Goal: Task Accomplishment & Management: Complete application form

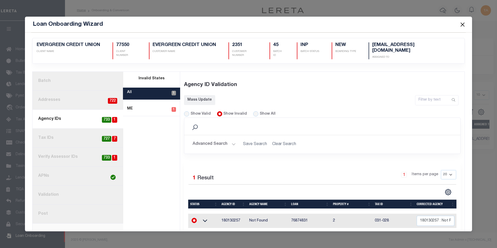
scroll to position [0, 1]
click at [462, 24] on button "Close" at bounding box center [462, 24] width 7 height 7
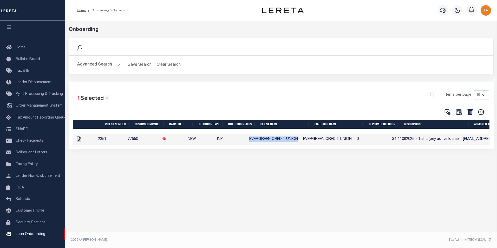
drag, startPoint x: 259, startPoint y: 141, endPoint x: 309, endPoint y: 141, distance: 50.2
click at [301, 141] on td "EVERGREEN CREDIT UNION" at bounding box center [274, 139] width 54 height 11
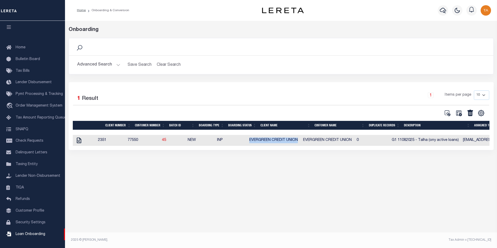
copy td "EVERGREEN CREDIT UNION"
click at [458, 113] on icon at bounding box center [458, 113] width 7 height 7
select select
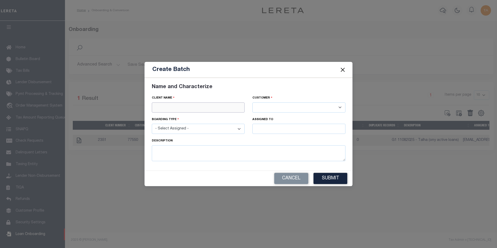
click at [194, 107] on input "text" at bounding box center [198, 107] width 93 height 10
paste input "EVERGREEN CREDIT UNION"
click at [177, 113] on div "EVERGREEN CREDIT UNION" at bounding box center [198, 117] width 93 height 8
type input "EVERGREEN CREDIT UNION"
click at [171, 129] on select "- Select Assigned - NEW - New Loan REF - Refinance Loan CWF - Conversion with F…" at bounding box center [198, 129] width 93 height 10
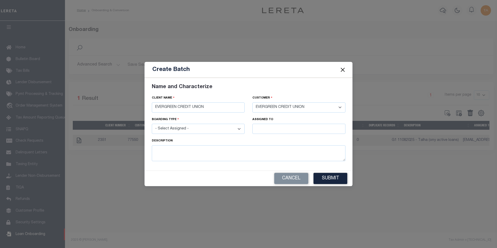
select select "NEW"
click at [152, 124] on select "- Select Assigned - NEW - New Loan REF - Refinance Loan CWF - Conversion with F…" at bounding box center [198, 129] width 93 height 10
click at [259, 126] on input "text" at bounding box center [298, 129] width 93 height 10
type input "[PERSON_NAME]"
click at [193, 155] on textarea at bounding box center [249, 153] width 194 height 16
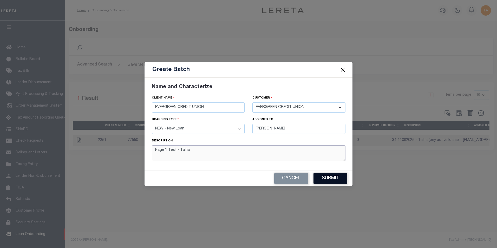
type textarea "Page 1 Test - Talha"
click at [333, 180] on button "Submit" at bounding box center [330, 178] width 34 height 11
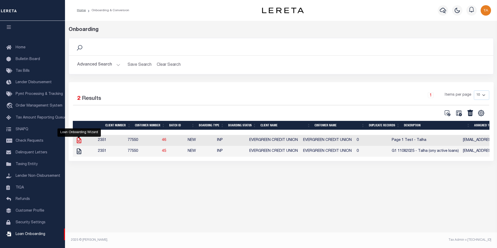
click at [79, 139] on icon at bounding box center [79, 140] width 4 height 6
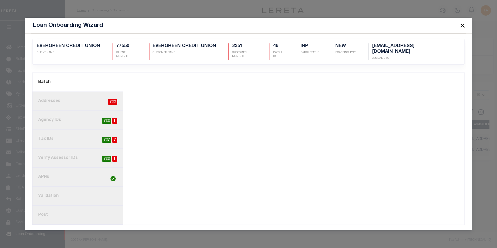
scroll to position [0, 0]
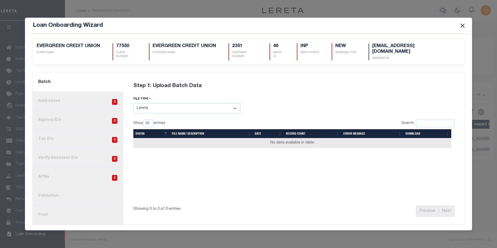
click at [162, 106] on select "Select File Type Lereta Lereta Conversion Zip" at bounding box center [186, 108] width 107 height 10
click at [133, 103] on select "Select File Type Lereta Lereta Conversion Zip" at bounding box center [186, 108] width 107 height 10
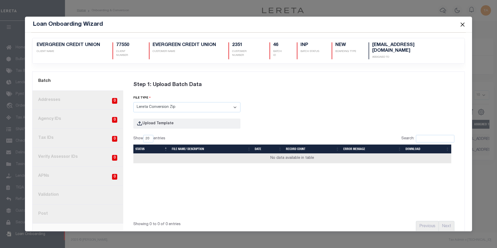
click at [151, 103] on select "Select File Type Lereta Lereta Conversion Zip" at bounding box center [186, 107] width 107 height 10
select select "LERETA"
click at [133, 102] on select "Select File Type Lereta Lereta Conversion Zip" at bounding box center [186, 107] width 107 height 10
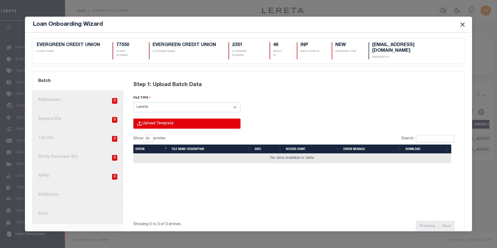
click at [150, 119] on input "file" at bounding box center [116, 129] width 247 height 21
type input "C:\fakepath\Lender-77550-Lien_Page_1.csv"
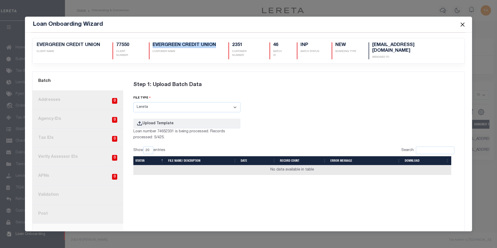
drag, startPoint x: 219, startPoint y: 46, endPoint x: 150, endPoint y: 46, distance: 69.4
click at [150, 46] on div "2351 EVERGREEN CREDIT UNION CLIENT NAME 77550 CLIENT NUMBER EVERGREEN CREDIT UN…" at bounding box center [249, 52] width 424 height 21
copy h5 "EVERGREEN CREDIT UNION"
click at [463, 24] on button "Close" at bounding box center [462, 24] width 7 height 7
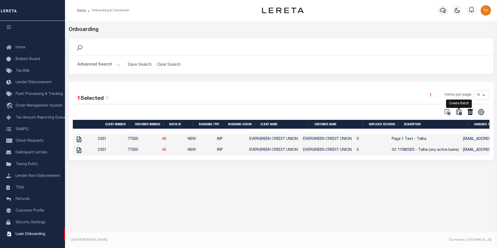
click at [459, 111] on icon at bounding box center [458, 112] width 7 height 7
select select
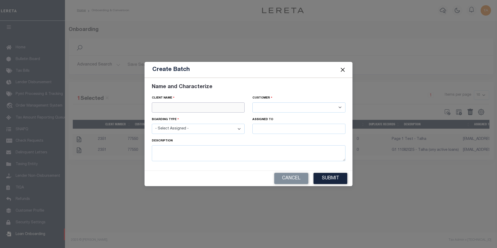
click at [167, 108] on input "text" at bounding box center [198, 107] width 93 height 10
paste input "EVERGREEN CREDIT UNION"
click at [188, 115] on div "EVERGREEN CREDIT UNION" at bounding box center [198, 117] width 93 height 8
type input "EVERGREEN CREDIT UNION"
click at [183, 129] on select "- Select Assigned - NEW - New Loan REF - Refinance Loan CWF - Conversion with F…" at bounding box center [198, 129] width 93 height 10
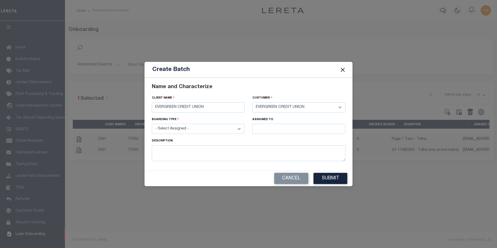
select select "NEW"
click at [152, 124] on select "- Select Assigned - NEW - New Loan REF - Refinance Loan CWF - Conversion with F…" at bounding box center [198, 129] width 93 height 10
click at [271, 130] on input "text" at bounding box center [298, 129] width 93 height 10
type input "[PERSON_NAME]"
click at [269, 136] on div "[PERSON_NAME]" at bounding box center [298, 138] width 93 height 8
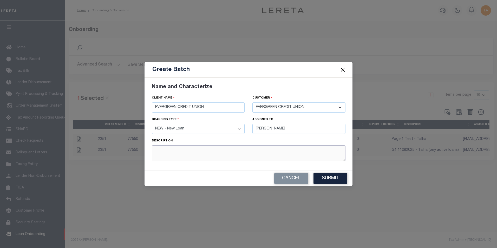
click at [187, 152] on textarea at bounding box center [249, 153] width 194 height 16
type textarea "Page 2 Test - Talha"
click at [336, 178] on button "Submit" at bounding box center [330, 178] width 34 height 11
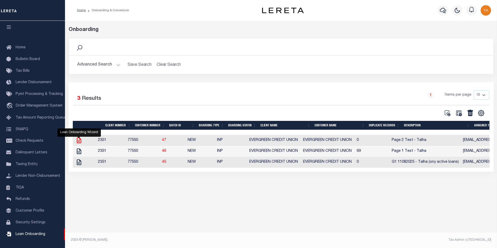
click at [78, 139] on icon at bounding box center [79, 140] width 4 height 6
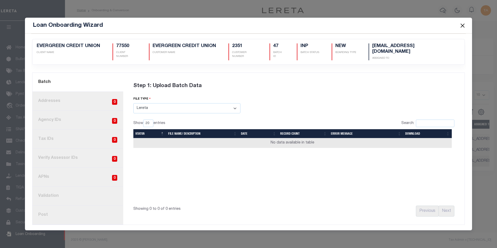
click at [175, 106] on select "Select File Type Lereta Lereta Conversion Zip" at bounding box center [186, 108] width 107 height 10
click at [133, 103] on select "Select File Type Lereta Lereta Conversion Zip" at bounding box center [186, 108] width 107 height 10
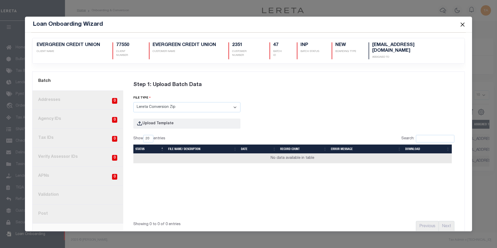
click at [153, 102] on select "Select File Type Lereta Lereta Conversion Zip" at bounding box center [186, 107] width 107 height 10
select select "LERETA"
click at [133, 102] on select "Select File Type Lereta Lereta Conversion Zip" at bounding box center [186, 107] width 107 height 10
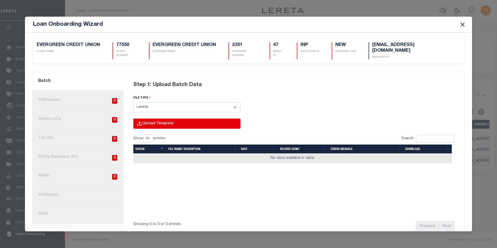
click at [143, 119] on input "file" at bounding box center [116, 129] width 247 height 21
type input "C:\fakepath\Lender-77550-Lien_Page_2.csv"
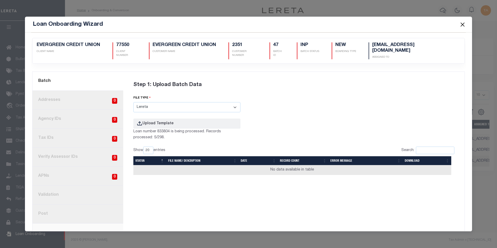
click at [462, 25] on button "Close" at bounding box center [462, 24] width 7 height 7
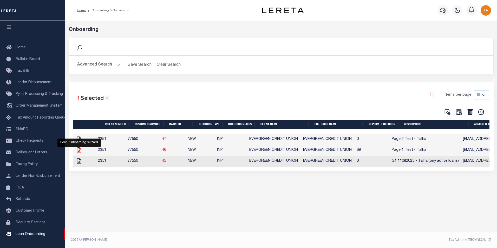
click at [78, 151] on icon at bounding box center [79, 150] width 4 height 6
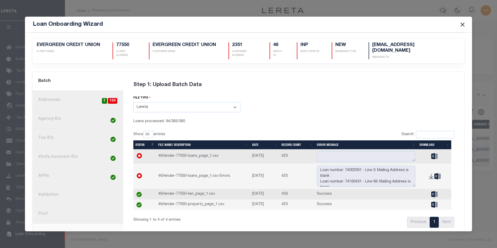
click at [463, 23] on button "Close" at bounding box center [462, 24] width 7 height 7
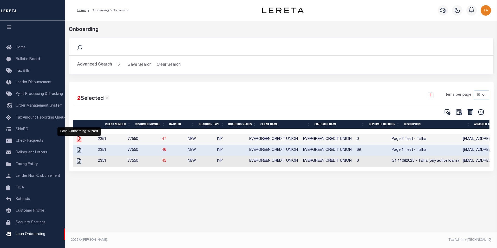
click at [79, 140] on icon at bounding box center [79, 139] width 7 height 7
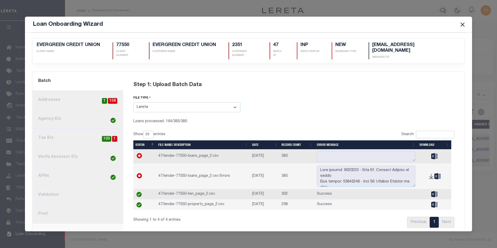
click at [462, 24] on button "Close" at bounding box center [462, 24] width 7 height 7
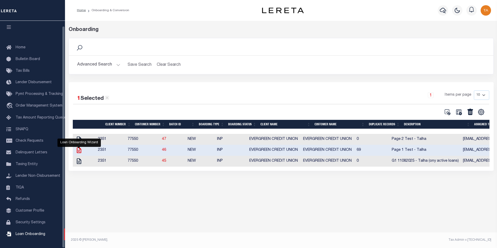
click at [77, 150] on icon at bounding box center [79, 150] width 4 height 6
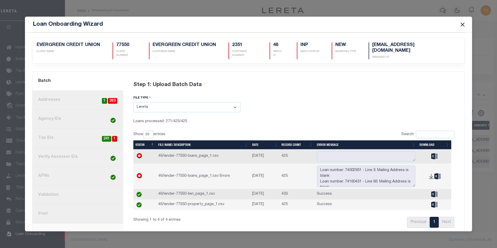
click at [462, 25] on button "Close" at bounding box center [462, 24] width 7 height 7
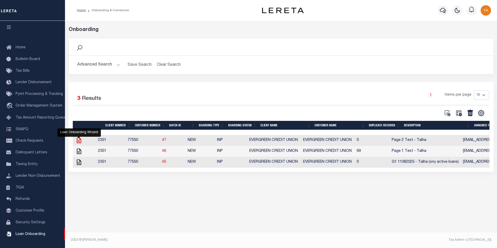
click at [78, 141] on icon at bounding box center [79, 140] width 7 height 7
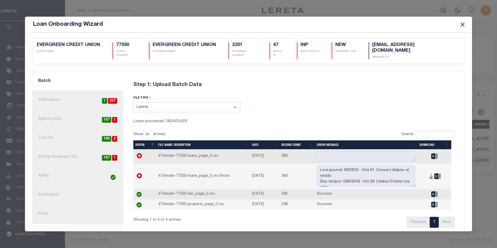
click at [463, 24] on button "Close" at bounding box center [462, 24] width 7 height 7
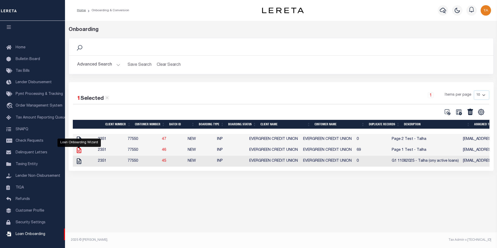
click at [78, 152] on icon at bounding box center [79, 150] width 7 height 7
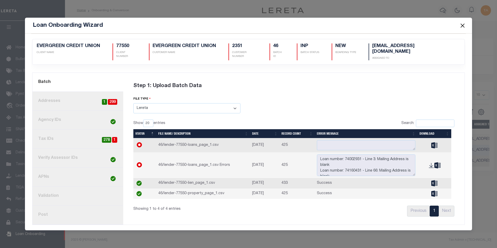
click at [463, 27] on button "Close" at bounding box center [462, 25] width 7 height 7
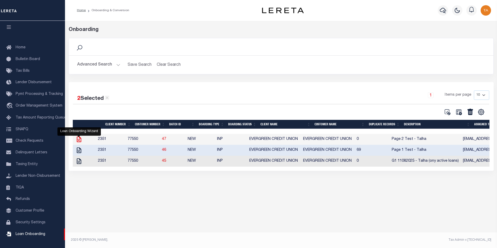
click at [79, 139] on icon at bounding box center [79, 139] width 7 height 7
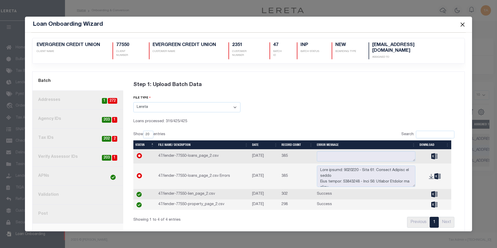
click at [461, 23] on button "Close" at bounding box center [462, 24] width 7 height 7
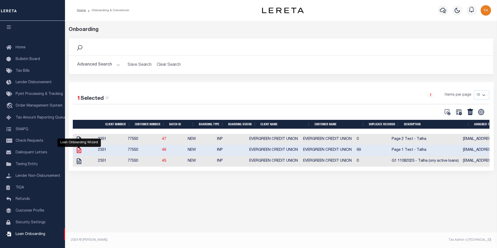
click at [77, 151] on icon at bounding box center [79, 150] width 7 height 7
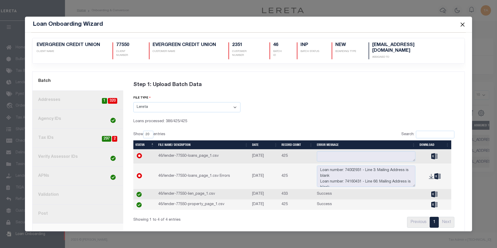
click at [462, 24] on button "Close" at bounding box center [462, 24] width 7 height 7
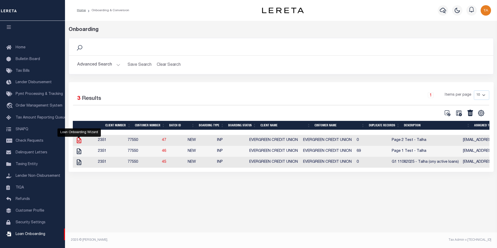
click at [79, 141] on icon at bounding box center [79, 140] width 7 height 7
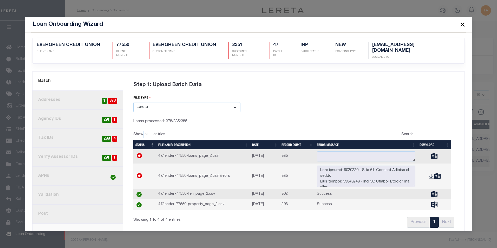
click at [461, 25] on button "Close" at bounding box center [462, 24] width 7 height 7
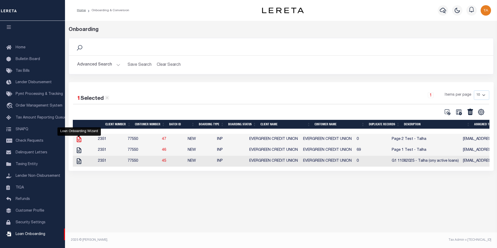
click at [78, 139] on icon at bounding box center [79, 139] width 7 height 7
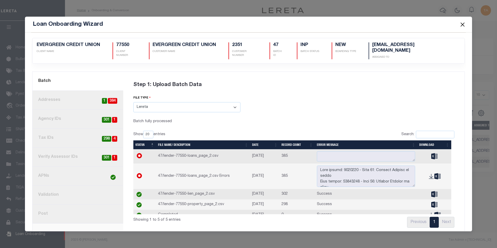
click at [461, 24] on button "Close" at bounding box center [462, 24] width 7 height 7
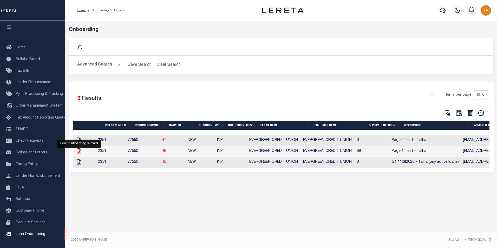
click at [78, 154] on icon at bounding box center [79, 151] width 4 height 6
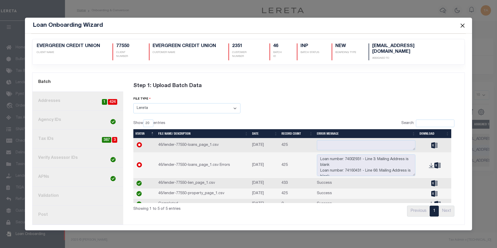
click at [50, 117] on link "3. Agency IDs" at bounding box center [77, 120] width 91 height 19
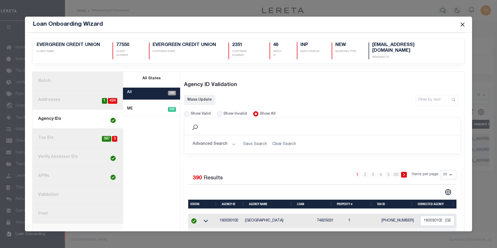
click at [43, 75] on link "1. Batch" at bounding box center [77, 81] width 91 height 19
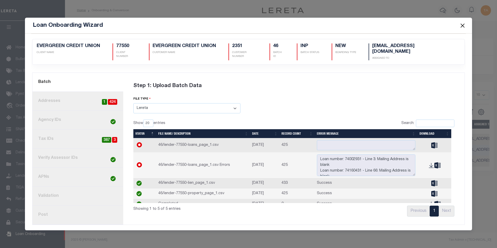
click at [53, 118] on link "3. Agency IDs" at bounding box center [77, 120] width 91 height 19
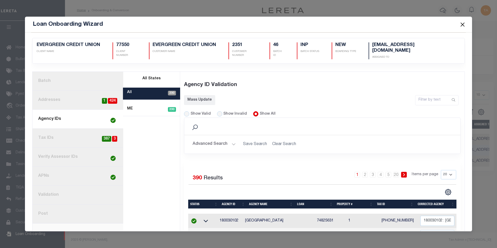
click at [230, 139] on button "Advanced Search" at bounding box center [214, 144] width 43 height 10
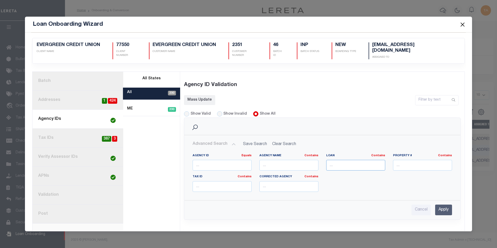
click at [340, 160] on input "text" at bounding box center [355, 165] width 59 height 11
paste input "74936931"
click at [438, 205] on input "Apply" at bounding box center [443, 210] width 17 height 11
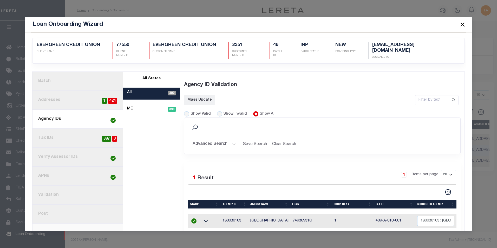
click at [219, 139] on button "Advanced Search" at bounding box center [214, 144] width 43 height 10
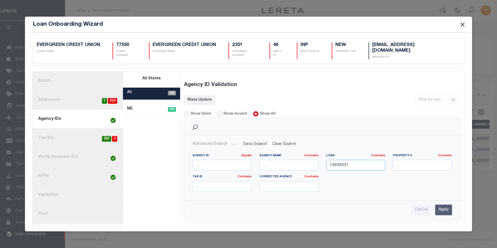
click at [355, 160] on input "74936931" at bounding box center [355, 165] width 59 height 11
click at [439, 205] on input "Apply" at bounding box center [443, 210] width 17 height 11
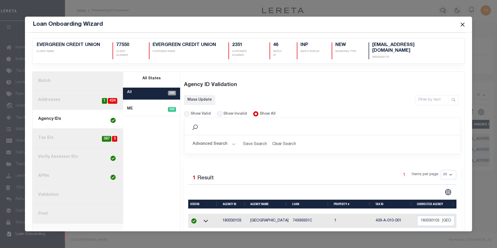
click at [228, 139] on button "Advanced Search" at bounding box center [214, 144] width 43 height 10
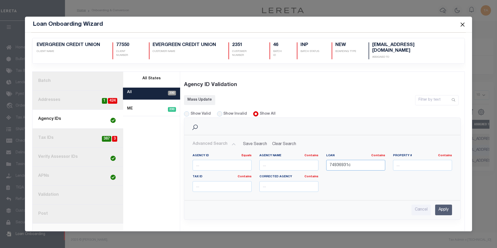
click at [353, 160] on input "74936931c" at bounding box center [355, 165] width 59 height 11
type input "74936931"
click at [441, 205] on input "Apply" at bounding box center [443, 210] width 17 height 11
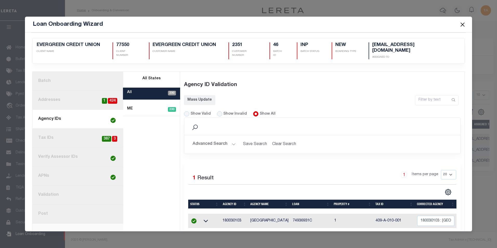
click at [49, 134] on link "4. Tax IDs 3 387" at bounding box center [77, 138] width 91 height 19
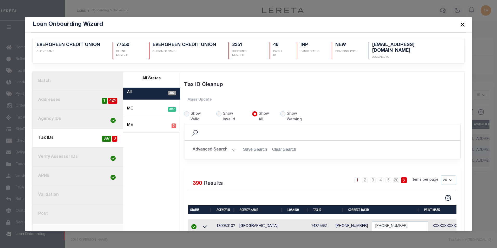
click at [221, 145] on button "Advanced Search" at bounding box center [214, 150] width 43 height 10
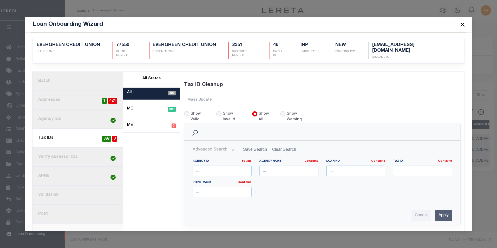
click at [345, 166] on input "text" at bounding box center [355, 171] width 59 height 11
paste input "74936931"
type input "74936931"
click at [441, 210] on input "Apply" at bounding box center [443, 215] width 17 height 11
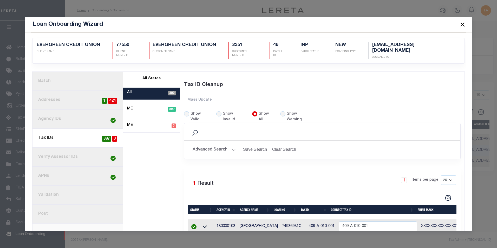
click at [47, 115] on link "3. Agency IDs" at bounding box center [77, 119] width 91 height 19
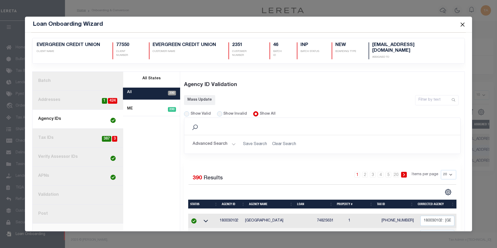
click at [464, 24] on button "Close" at bounding box center [462, 24] width 7 height 7
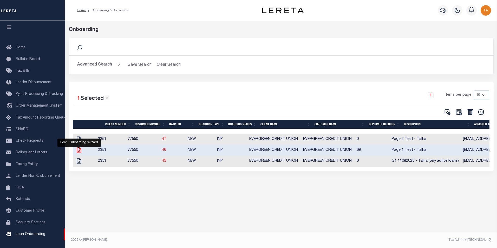
click at [78, 152] on icon at bounding box center [79, 150] width 4 height 6
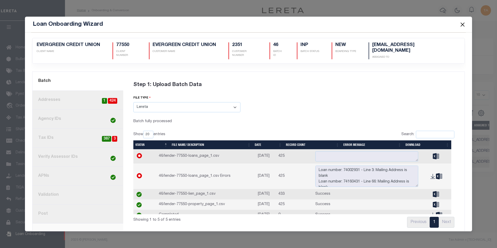
click at [462, 23] on button "Close" at bounding box center [462, 24] width 7 height 7
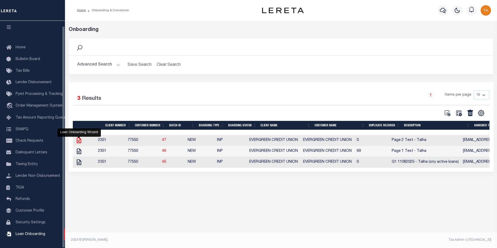
click at [79, 140] on icon at bounding box center [79, 140] width 7 height 7
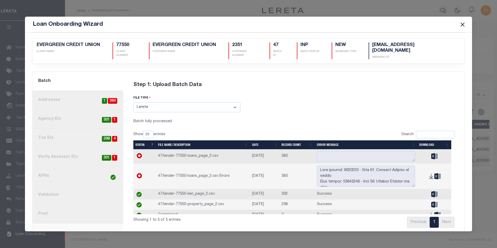
click at [71, 114] on link "3. Agency IDs 1 301" at bounding box center [77, 119] width 91 height 19
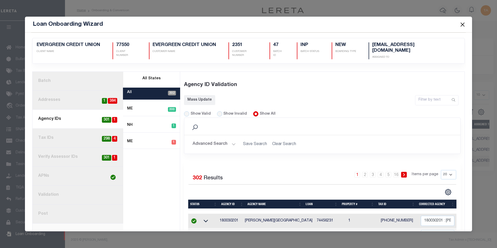
click at [226, 139] on button "Advanced Search" at bounding box center [214, 144] width 43 height 10
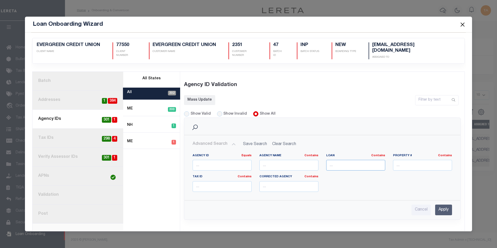
click at [353, 160] on input "text" at bounding box center [355, 165] width 59 height 11
paste input "74936931"
type input "74936931"
click at [435, 205] on input "Apply" at bounding box center [443, 210] width 17 height 11
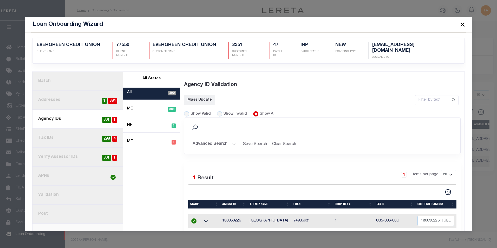
click at [462, 24] on button "Close" at bounding box center [462, 24] width 7 height 7
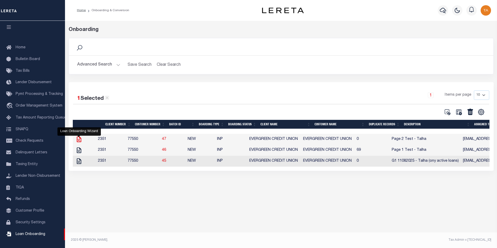
click at [78, 140] on icon at bounding box center [79, 139] width 7 height 7
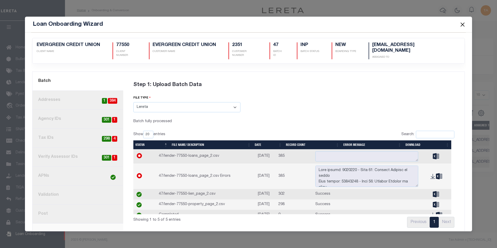
click at [46, 114] on link "3. Agency IDs 1 301" at bounding box center [77, 119] width 91 height 19
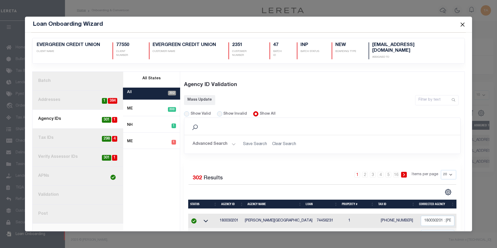
click at [221, 139] on button "Advanced Search" at bounding box center [214, 144] width 43 height 10
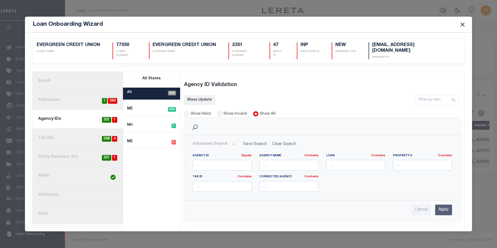
click at [232, 139] on button "Advanced Search" at bounding box center [214, 144] width 43 height 10
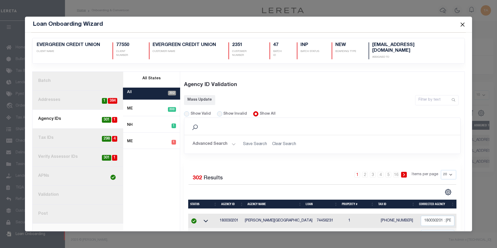
click at [230, 139] on button "Advanced Search" at bounding box center [214, 144] width 43 height 10
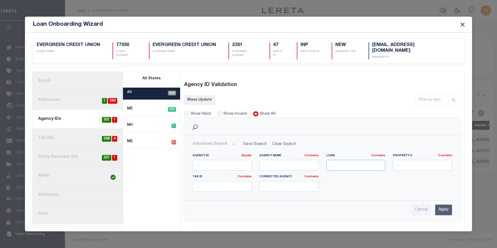
click at [335, 160] on input "text" at bounding box center [355, 165] width 59 height 11
paste input "74936931"
type input "74936931"
click at [439, 205] on input "Apply" at bounding box center [443, 210] width 17 height 11
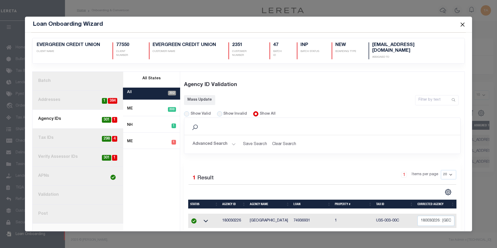
click at [47, 94] on link "2. Addresses 384 1" at bounding box center [77, 100] width 91 height 19
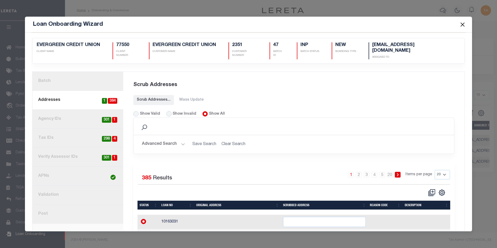
click at [462, 24] on button "Close" at bounding box center [462, 24] width 7 height 7
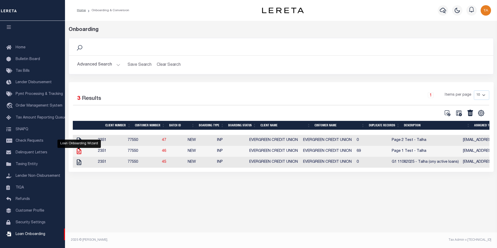
click at [77, 152] on icon at bounding box center [79, 151] width 4 height 6
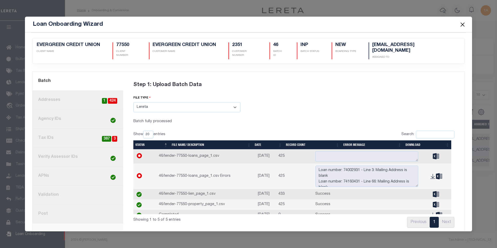
click at [463, 24] on button "Close" at bounding box center [462, 24] width 7 height 7
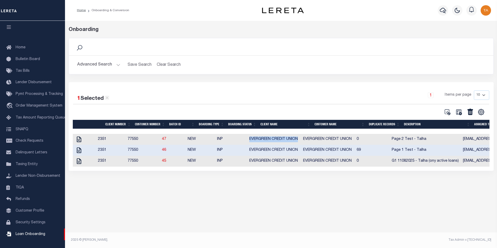
drag, startPoint x: 310, startPoint y: 141, endPoint x: 257, endPoint y: 137, distance: 53.2
click at [257, 137] on tr "2351 77550 47 NEW INP EVERGREEN CREDIT UNION EVERGREEN CREDIT UNION 0 Page 2 Te…" at bounding box center [299, 139] width 453 height 11
copy tr "EVERGREEN CREDIT UNION"
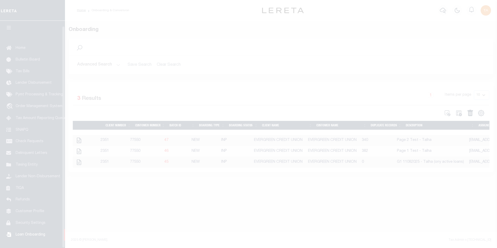
scroll to position [5, 0]
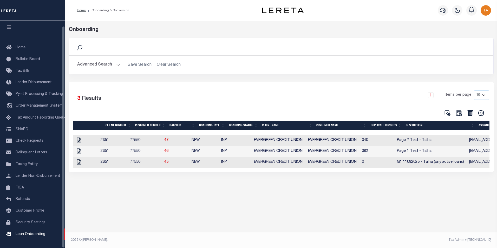
click at [87, 141] on td at bounding box center [86, 140] width 26 height 11
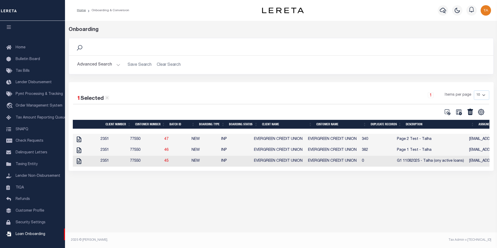
click at [90, 150] on td at bounding box center [86, 150] width 26 height 11
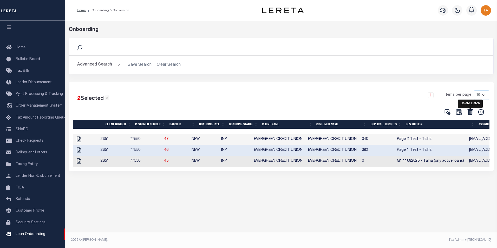
click at [471, 113] on icon at bounding box center [469, 112] width 5 height 6
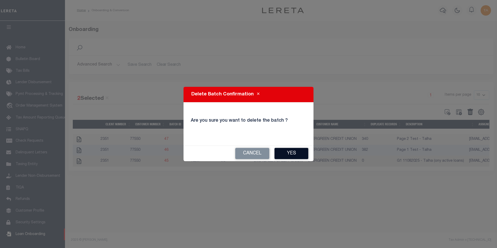
click at [292, 155] on button "Yes" at bounding box center [291, 153] width 34 height 11
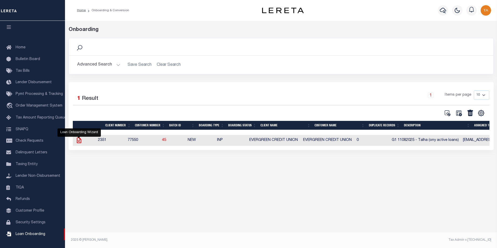
click at [79, 140] on icon at bounding box center [79, 140] width 7 height 7
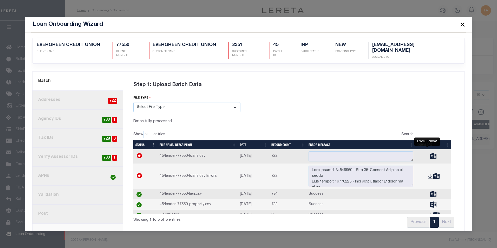
click at [430, 153] on icon at bounding box center [433, 156] width 6 height 6
click at [430, 191] on icon at bounding box center [433, 194] width 6 height 6
click at [430, 201] on icon at bounding box center [433, 204] width 6 height 6
click at [450, 98] on div "Step 1: Upload Batch Data file type Select File Type Lereta Lereta Conversion Z…" at bounding box center [294, 152] width 334 height 155
click at [462, 23] on button "Close" at bounding box center [462, 24] width 7 height 7
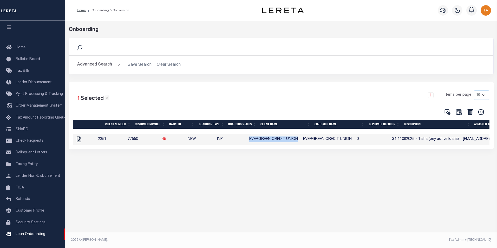
drag, startPoint x: 259, startPoint y: 140, endPoint x: 309, endPoint y: 140, distance: 50.2
click at [301, 140] on td "EVERGREEN CREDIT UNION" at bounding box center [274, 139] width 54 height 11
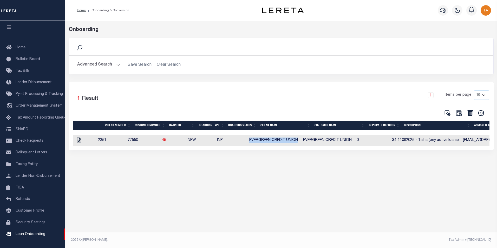
copy td "EVERGREEN CREDIT UNION"
click at [471, 113] on icon at bounding box center [470, 113] width 7 height 7
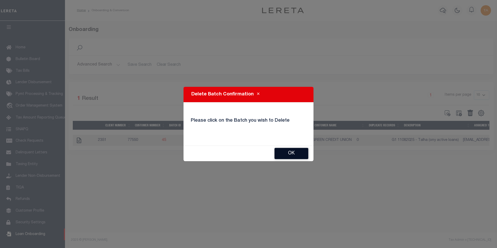
click at [294, 154] on button "OK" at bounding box center [291, 153] width 34 height 11
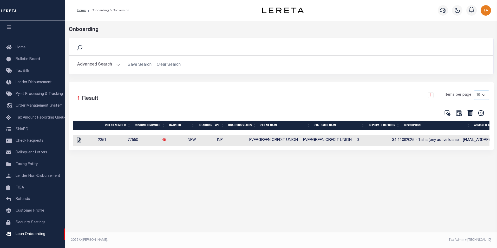
click at [91, 139] on td at bounding box center [84, 140] width 23 height 11
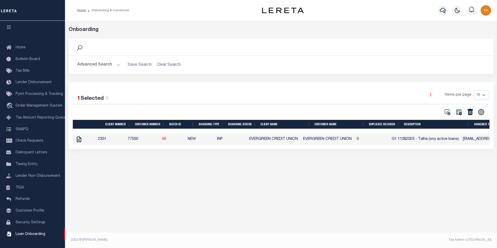
click at [471, 114] on icon at bounding box center [470, 112] width 7 height 7
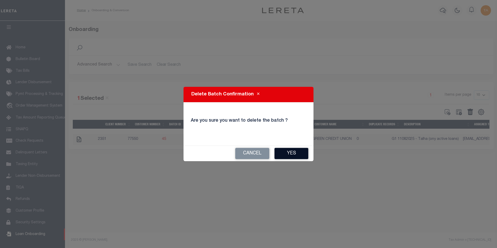
click at [289, 154] on button "Yes" at bounding box center [291, 153] width 34 height 11
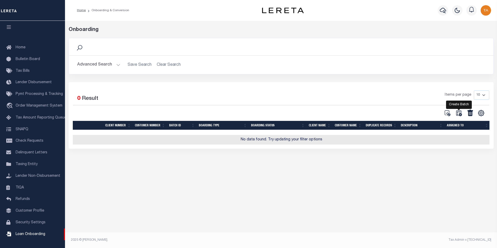
click at [460, 114] on icon at bounding box center [458, 113] width 7 height 7
select select
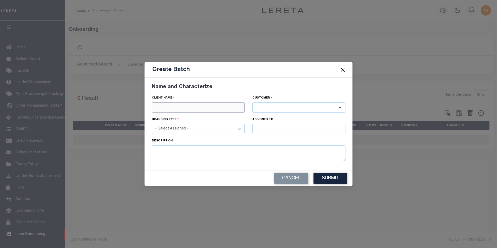
click at [157, 106] on input "text" at bounding box center [198, 107] width 93 height 10
paste input "EVERGREEN CREDIT UNION"
click at [170, 106] on input "EVERGREEN CREDIT UNION" at bounding box center [198, 107] width 93 height 10
click at [176, 114] on div "EVERGREEN CREDIT UNION" at bounding box center [198, 117] width 93 height 8
type input "EVERGREEN CREDIT UNION"
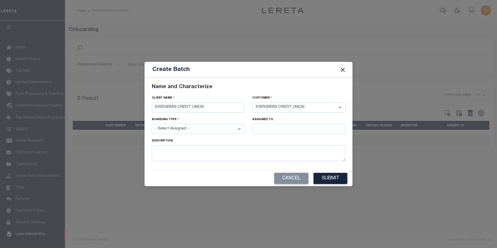
click at [178, 128] on select "- Select Assigned - NEW - New Loan REF - Refinance Loan CWF - Conversion with F…" at bounding box center [198, 129] width 93 height 10
click at [237, 128] on select "- Select Assigned - NEW - New Loan REF - Refinance Loan CWF - Conversion with F…" at bounding box center [198, 129] width 93 height 10
select select "NEW"
click at [152, 124] on select "- Select Assigned - NEW - New Loan REF - Refinance Loan CWF - Conversion with F…" at bounding box center [198, 129] width 93 height 10
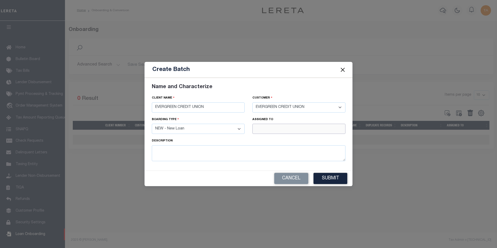
click at [264, 128] on input "text" at bounding box center [298, 129] width 93 height 10
type input "[PERSON_NAME]"
click at [224, 150] on textarea at bounding box center [249, 153] width 194 height 16
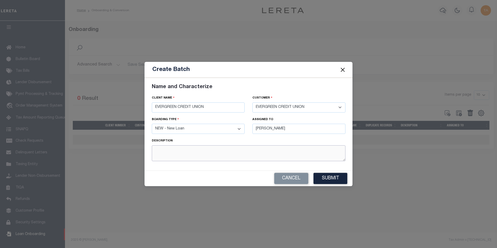
type textarea "F"
type textarea "G1 11082025 - Talha"
click at [333, 179] on button "Submit" at bounding box center [330, 178] width 34 height 11
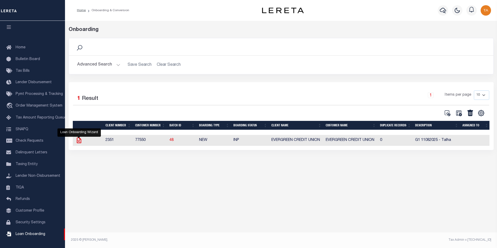
click at [80, 141] on icon at bounding box center [79, 140] width 4 height 6
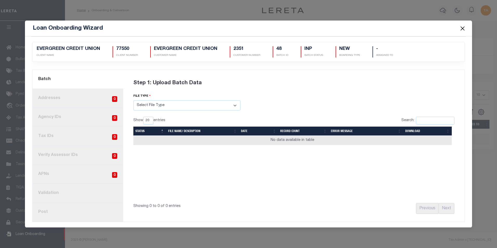
click at [146, 107] on select "Select File Type Lereta Lereta Conversion Zip" at bounding box center [186, 105] width 107 height 10
select select "LERETA"
click at [133, 100] on select "Select File Type Lereta Lereta Conversion Zip" at bounding box center [186, 105] width 107 height 10
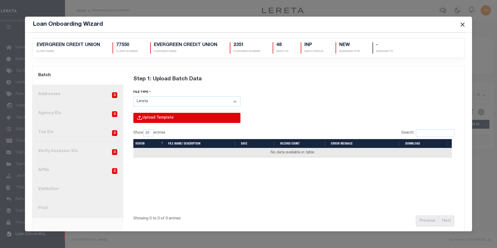
click at [148, 119] on input "file" at bounding box center [116, 123] width 247 height 21
type input "C:\fakepath\Lender-77550-Lien.csv"
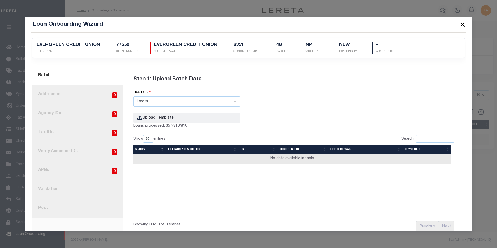
click at [462, 24] on button "Close" at bounding box center [462, 24] width 7 height 7
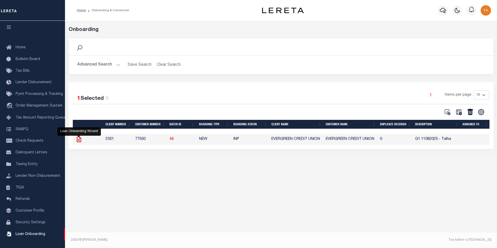
click at [79, 141] on icon at bounding box center [79, 139] width 4 height 6
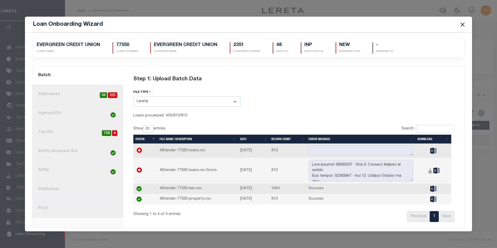
click at [49, 116] on link "3. Agency IDs" at bounding box center [77, 113] width 91 height 19
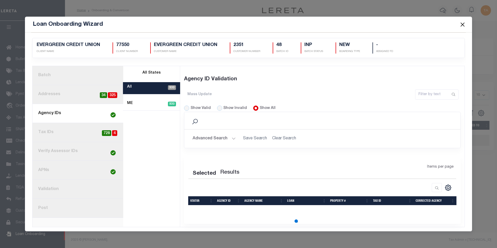
click at [219, 136] on button "Advanced Search" at bounding box center [214, 139] width 43 height 10
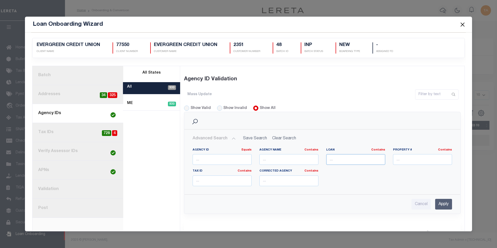
click at [365, 159] on input "text" at bounding box center [355, 159] width 59 height 11
paste input "74936931"
type input "74936931"
click at [440, 204] on input "Apply" at bounding box center [443, 204] width 17 height 11
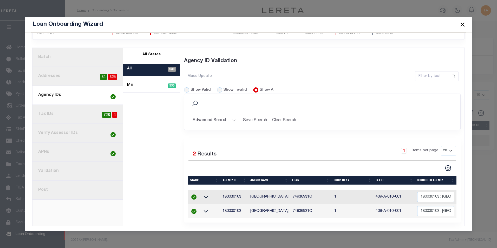
scroll to position [22, 0]
click at [58, 108] on link "4. Tax IDs 4 728" at bounding box center [77, 114] width 91 height 19
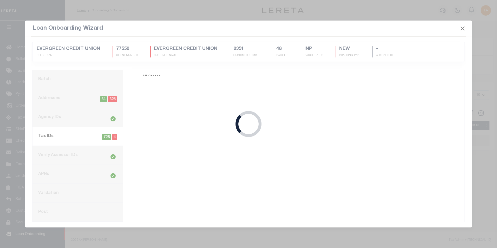
scroll to position [0, 0]
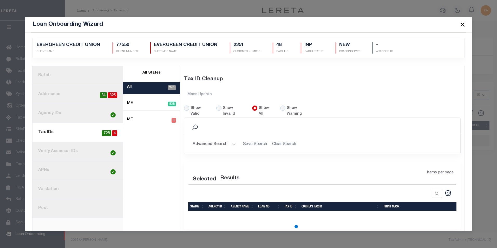
click at [230, 139] on button "Advanced Search" at bounding box center [214, 144] width 43 height 10
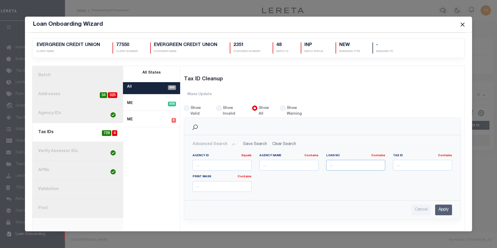
click at [348, 160] on input "text" at bounding box center [355, 165] width 59 height 11
paste input "74936931"
type input "74936931"
click at [443, 205] on input "Apply" at bounding box center [443, 210] width 17 height 11
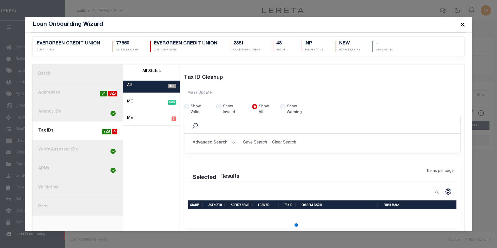
scroll to position [7, 0]
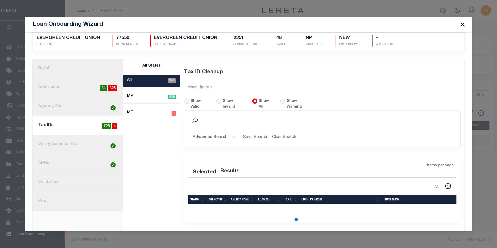
click at [77, 108] on link "3. Agency IDs" at bounding box center [77, 106] width 91 height 19
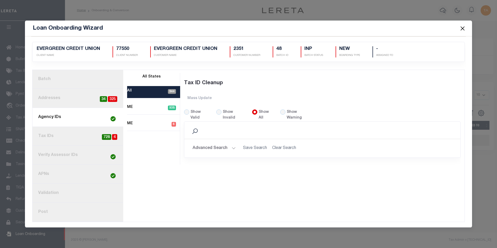
scroll to position [0, 0]
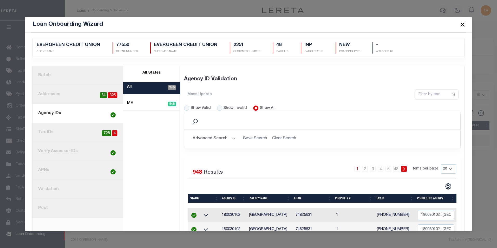
click at [213, 137] on button "Advanced Search" at bounding box center [214, 139] width 43 height 10
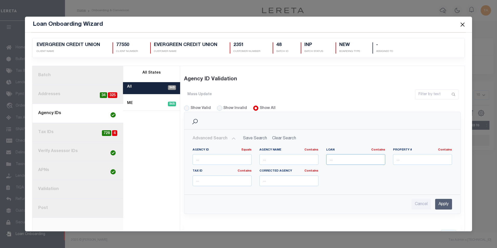
click at [333, 158] on input "text" at bounding box center [355, 159] width 59 height 11
paste input "74936931"
type input "74936931"
click at [438, 204] on input "Apply" at bounding box center [443, 204] width 17 height 11
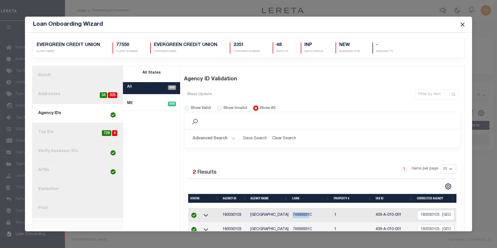
drag, startPoint x: 289, startPoint y: 215, endPoint x: 307, endPoint y: 214, distance: 17.7
click at [307, 214] on td "74936931C" at bounding box center [312, 215] width 42 height 14
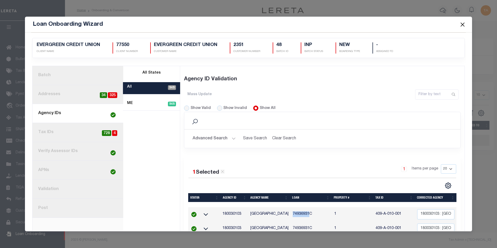
copy td "74936931"
click at [224, 139] on button "Advanced Search" at bounding box center [214, 139] width 43 height 10
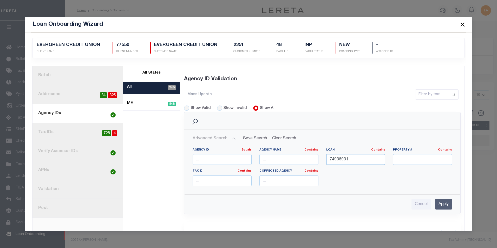
click at [350, 160] on input "74936931" at bounding box center [355, 159] width 59 height 11
click at [437, 204] on input "Apply" at bounding box center [443, 204] width 17 height 11
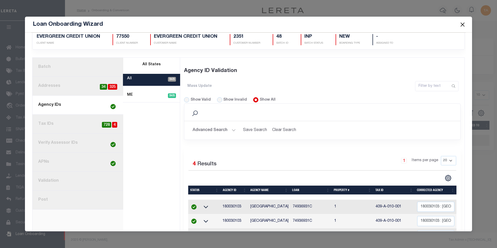
scroll to position [0, 0]
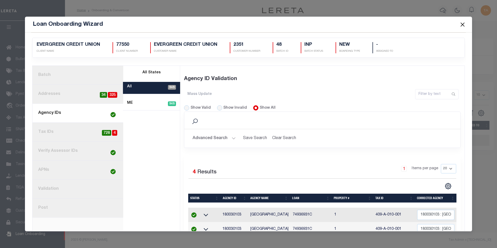
click at [462, 25] on button "Close" at bounding box center [462, 24] width 7 height 7
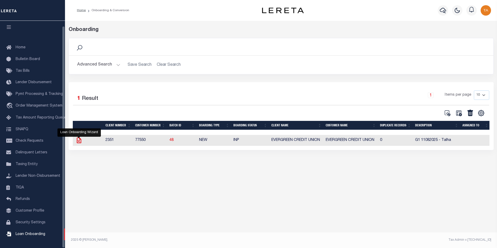
click at [77, 140] on icon at bounding box center [79, 140] width 4 height 6
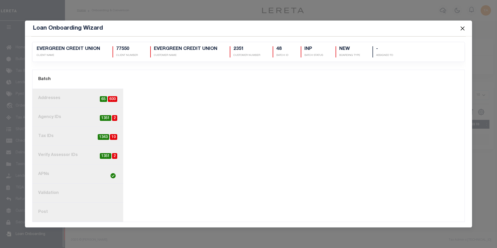
scroll to position [0, 0]
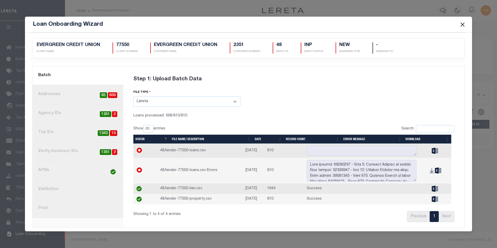
click at [58, 115] on link "3. Agency IDs 2 1351" at bounding box center [77, 113] width 91 height 19
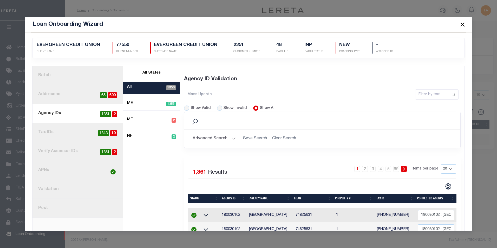
click at [222, 140] on button "Advanced Search" at bounding box center [214, 139] width 43 height 10
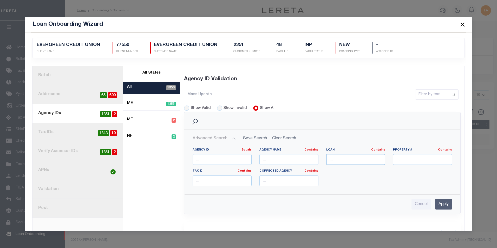
click at [337, 158] on input "text" at bounding box center [355, 159] width 59 height 11
paste input "74936931"
type input "74936931"
click at [437, 204] on input "Apply" at bounding box center [443, 204] width 17 height 11
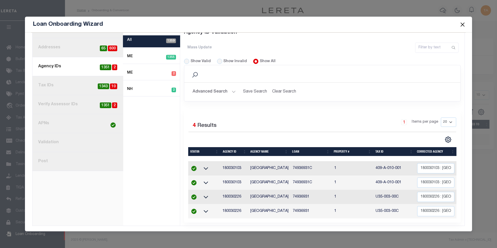
scroll to position [50, 0]
click at [462, 24] on button "Close" at bounding box center [462, 24] width 7 height 7
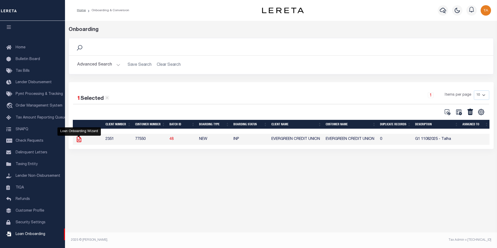
click at [77, 138] on icon at bounding box center [79, 139] width 7 height 7
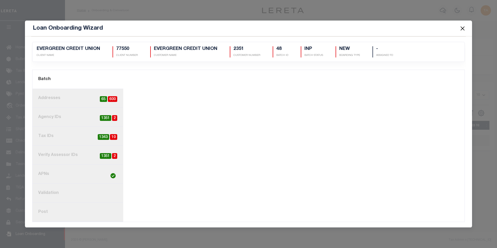
scroll to position [0, 0]
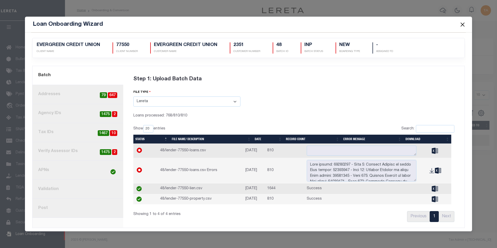
click at [47, 134] on link "4. Tax IDs 10 1467" at bounding box center [77, 132] width 91 height 19
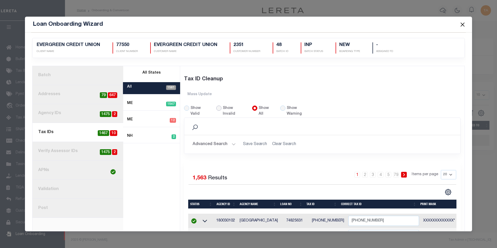
click at [218, 107] on input "Show Invalid" at bounding box center [218, 108] width 5 height 5
radio input "true"
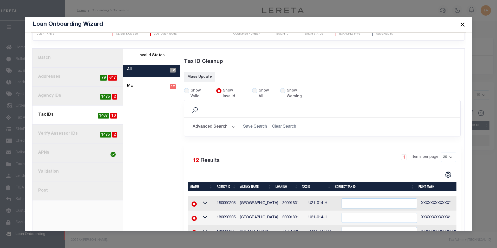
scroll to position [14, 0]
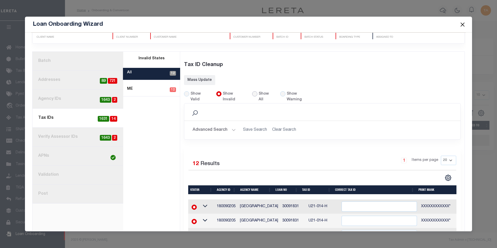
click at [254, 93] on input "Show All" at bounding box center [254, 93] width 5 height 5
radio input "true"
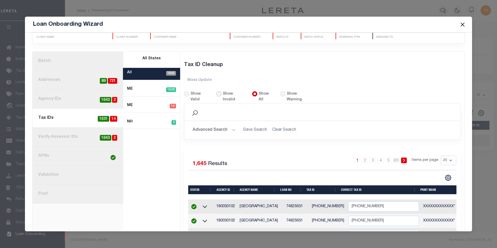
click at [218, 93] on input "Show Invalid" at bounding box center [218, 93] width 5 height 5
radio input "true"
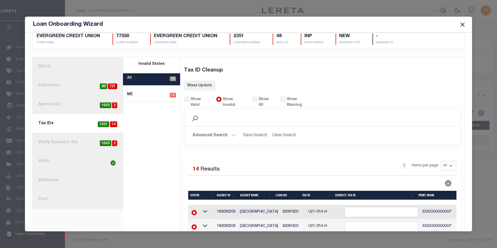
scroll to position [0, 0]
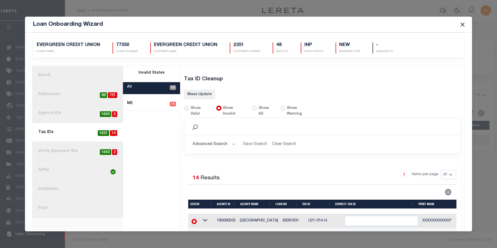
click at [462, 24] on button "Close" at bounding box center [462, 24] width 7 height 7
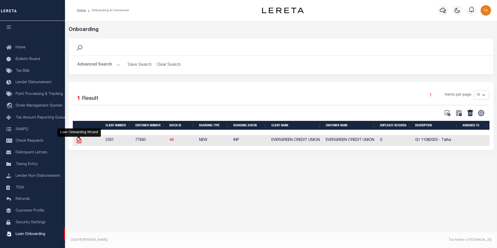
click at [77, 142] on icon at bounding box center [79, 140] width 4 height 6
